Goal: Transaction & Acquisition: Obtain resource

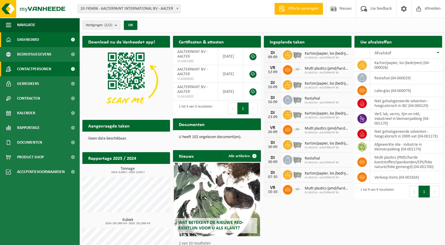
click at [26, 66] on span "Contactpersonen" at bounding box center [34, 69] width 34 height 15
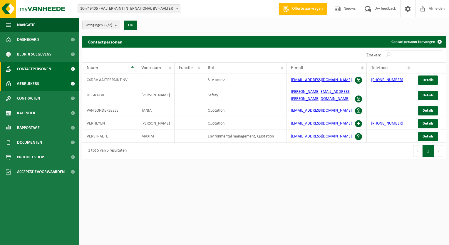
click at [33, 83] on span "Gebruikers" at bounding box center [28, 83] width 22 height 15
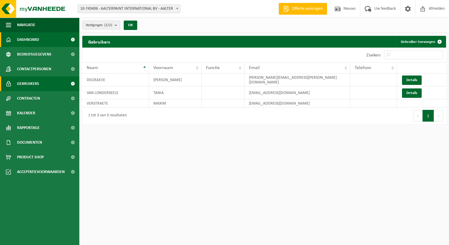
click at [46, 38] on link "Dashboard" at bounding box center [39, 39] width 79 height 15
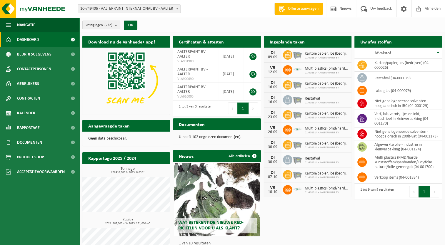
click at [299, 11] on span "Offerte aanvragen" at bounding box center [303, 9] width 34 height 6
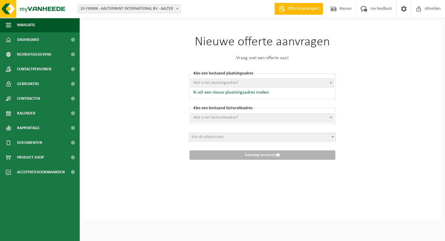
click at [232, 84] on span "Wat is het plaatsingsadres?" at bounding box center [215, 83] width 45 height 4
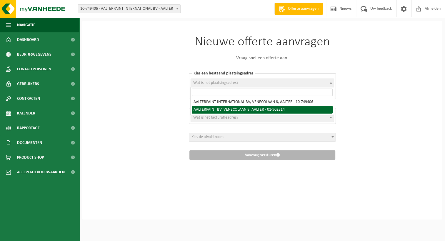
select select "13785"
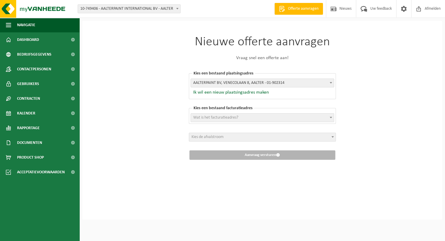
click at [227, 113] on span "Wat is het facturatieadres?" at bounding box center [262, 117] width 143 height 8
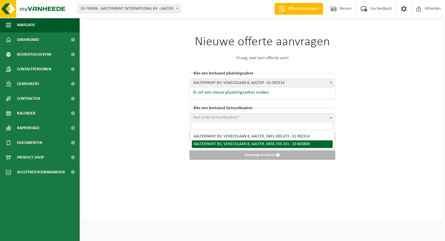
select select "118995"
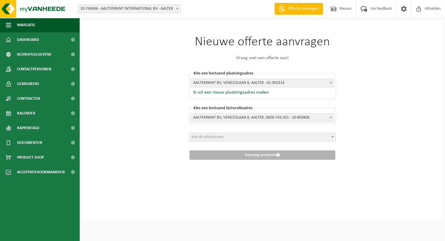
click at [219, 135] on span "Kies de afvalstroom" at bounding box center [207, 137] width 32 height 4
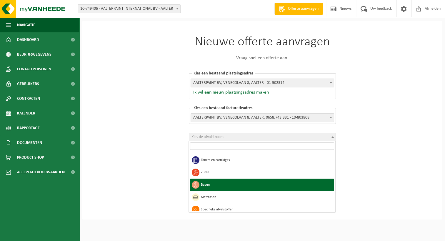
scroll to position [484, 0]
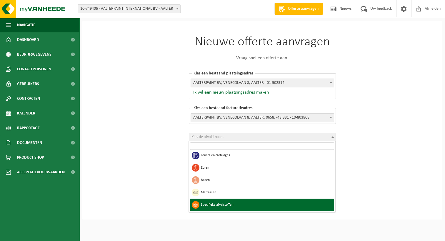
select select "39"
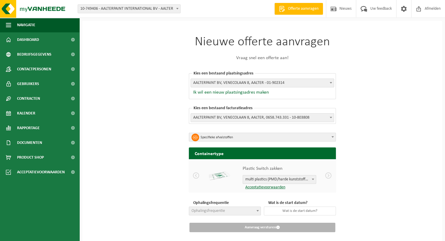
click at [421, 142] on div "Nieuwe offerte aanvragen Vraag snel een offerte aan! Kies een bestaand plaatsin…" at bounding box center [261, 137] width 359 height 232
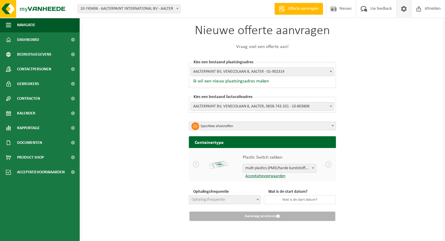
click at [406, 6] on span at bounding box center [403, 8] width 9 height 17
